Goal: Navigation & Orientation: Find specific page/section

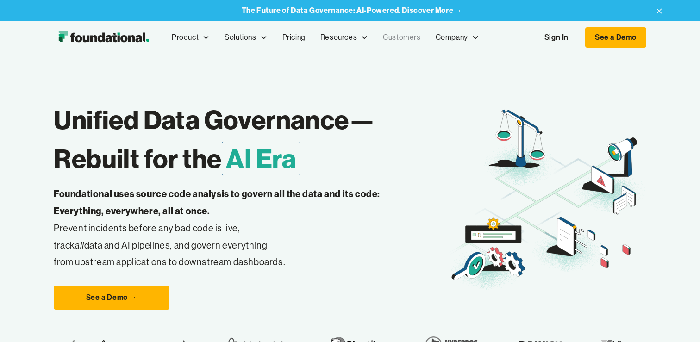
click at [403, 35] on link "Customers" at bounding box center [401, 37] width 52 height 31
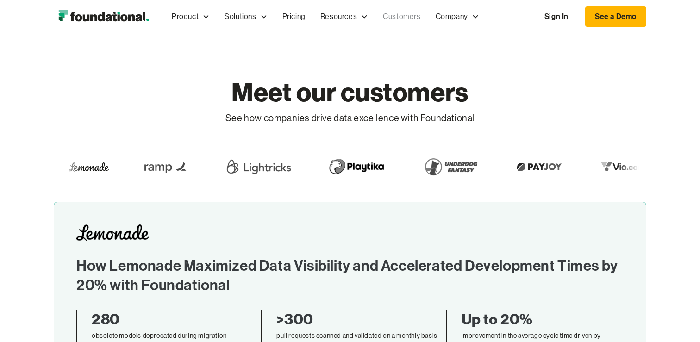
click at [119, 14] on img "home" at bounding box center [103, 16] width 99 height 19
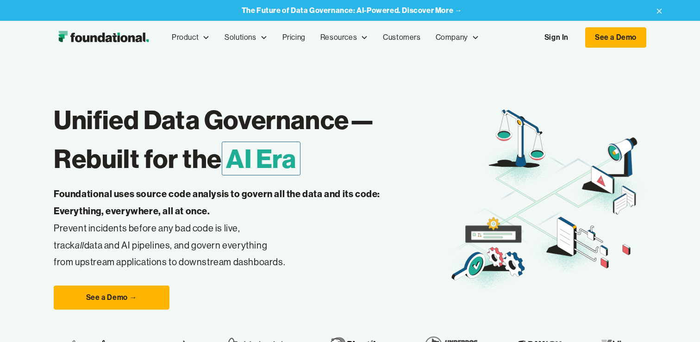
click at [81, 169] on h1 "Unified Data Governance— Rebuilt for the AI Era" at bounding box center [251, 139] width 395 height 78
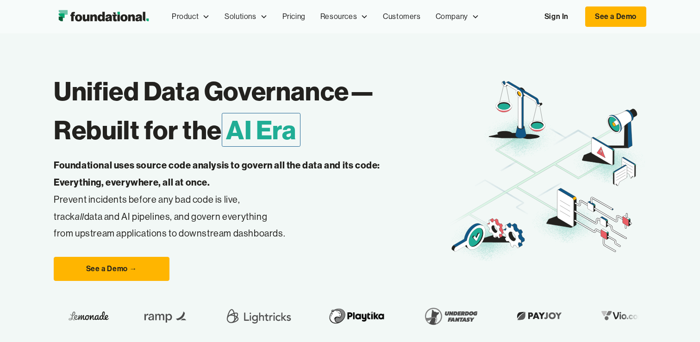
scroll to position [31, 0]
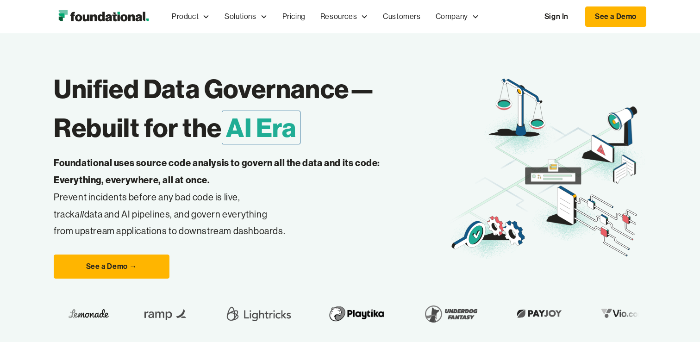
click at [120, 119] on h1 "Unified Data Governance— Rebuilt for the AI Era" at bounding box center [251, 108] width 395 height 78
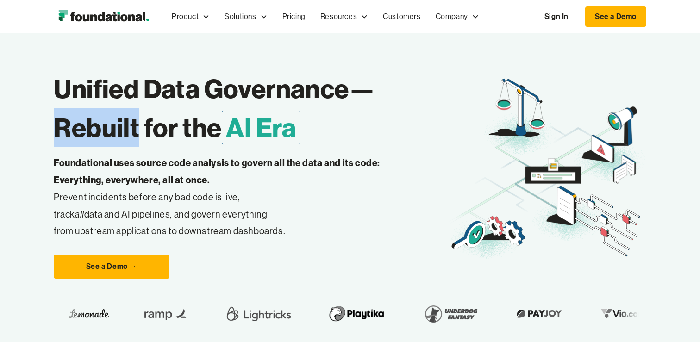
click at [120, 119] on h1 "Unified Data Governance— Rebuilt for the AI Era" at bounding box center [251, 108] width 395 height 78
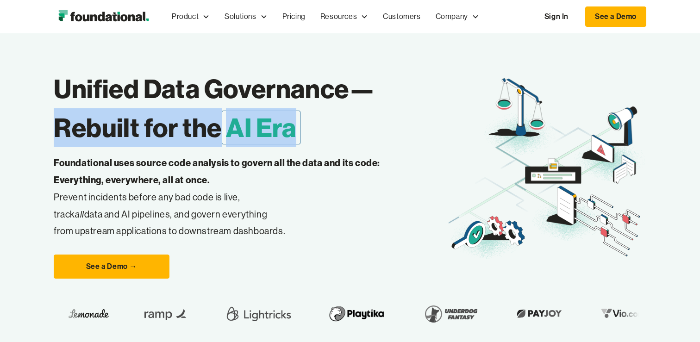
click at [136, 107] on h1 "Unified Data Governance— Rebuilt for the AI Era" at bounding box center [251, 108] width 395 height 78
